Goal: Find specific page/section: Find specific page/section

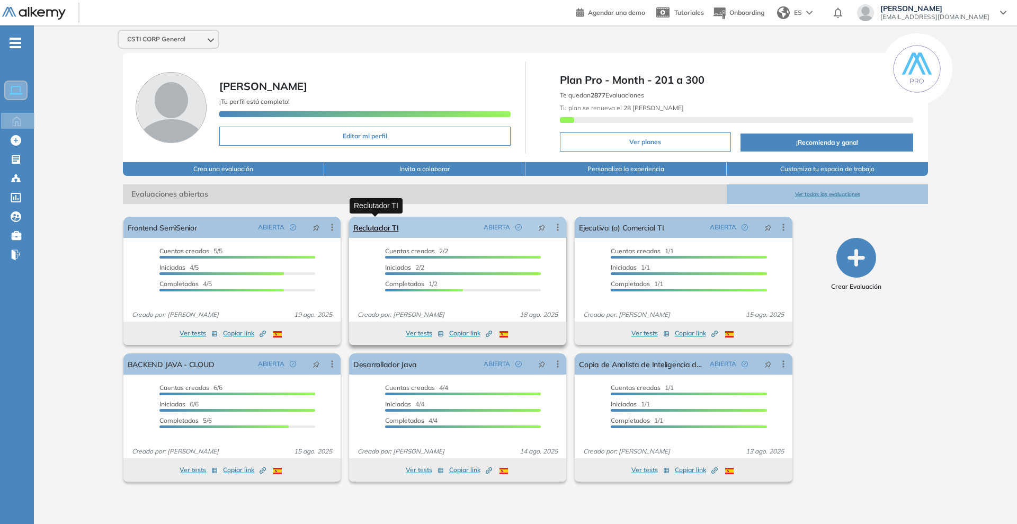
click at [389, 224] on link "Reclutador TI" at bounding box center [376, 227] width 46 height 21
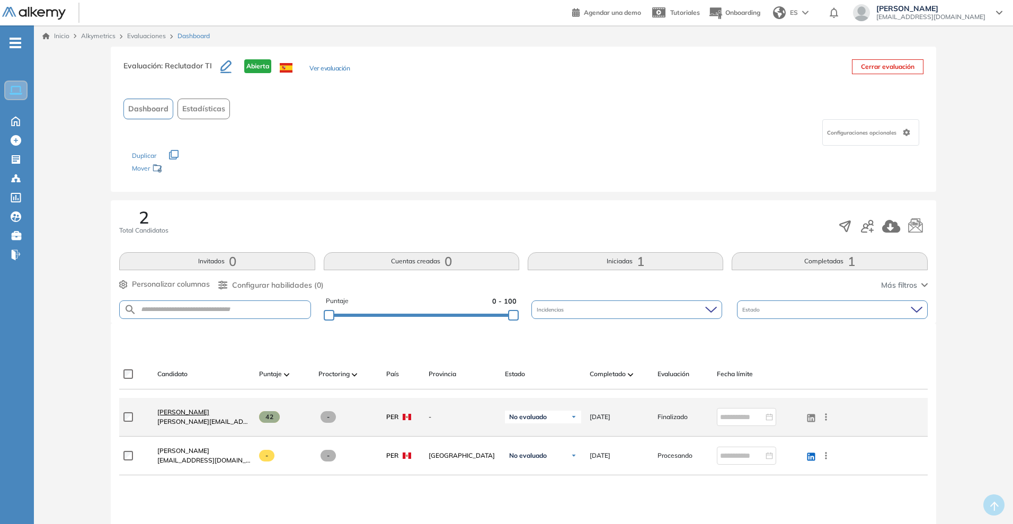
click at [209, 414] on span "[PERSON_NAME] [PERSON_NAME]" at bounding box center [183, 412] width 52 height 8
